Goal: Connect with others: Connect with other users

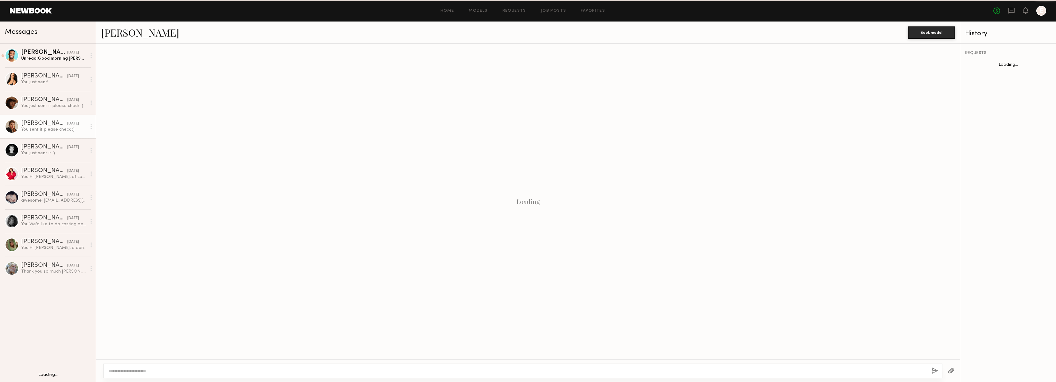
scroll to position [217, 0]
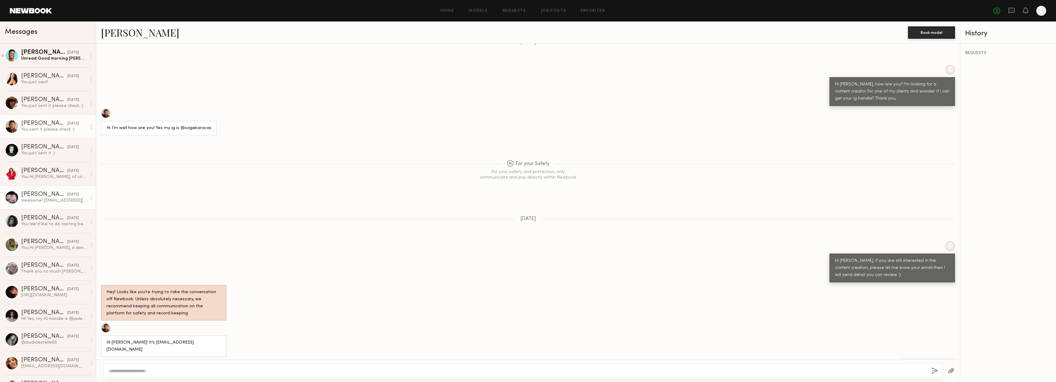
click at [45, 191] on div "Marina F." at bounding box center [44, 194] width 46 height 6
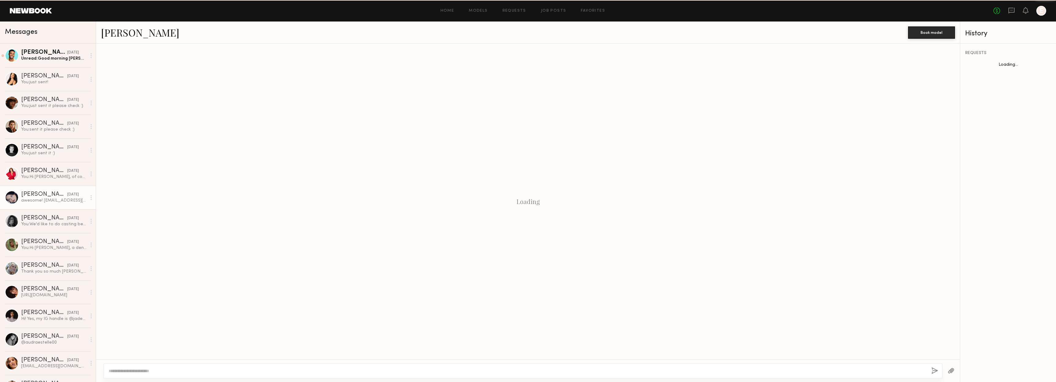
scroll to position [378, 0]
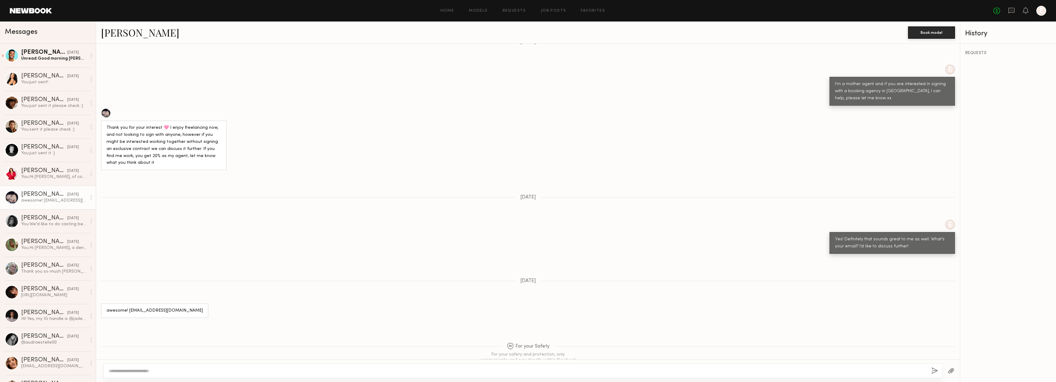
click at [120, 34] on link "Marina F." at bounding box center [140, 32] width 78 height 13
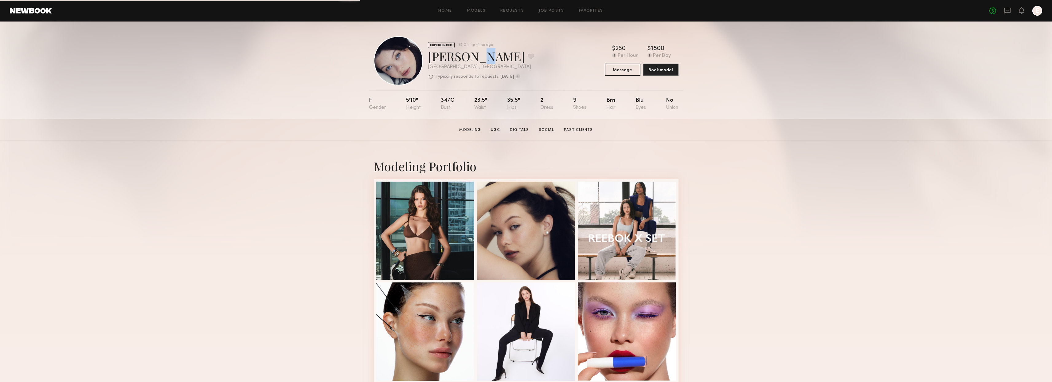
drag, startPoint x: 471, startPoint y: 56, endPoint x: 475, endPoint y: 58, distance: 4.1
click at [475, 58] on div "[PERSON_NAME] Favorite" at bounding box center [481, 56] width 106 height 16
